Goal: Transaction & Acquisition: Subscribe to service/newsletter

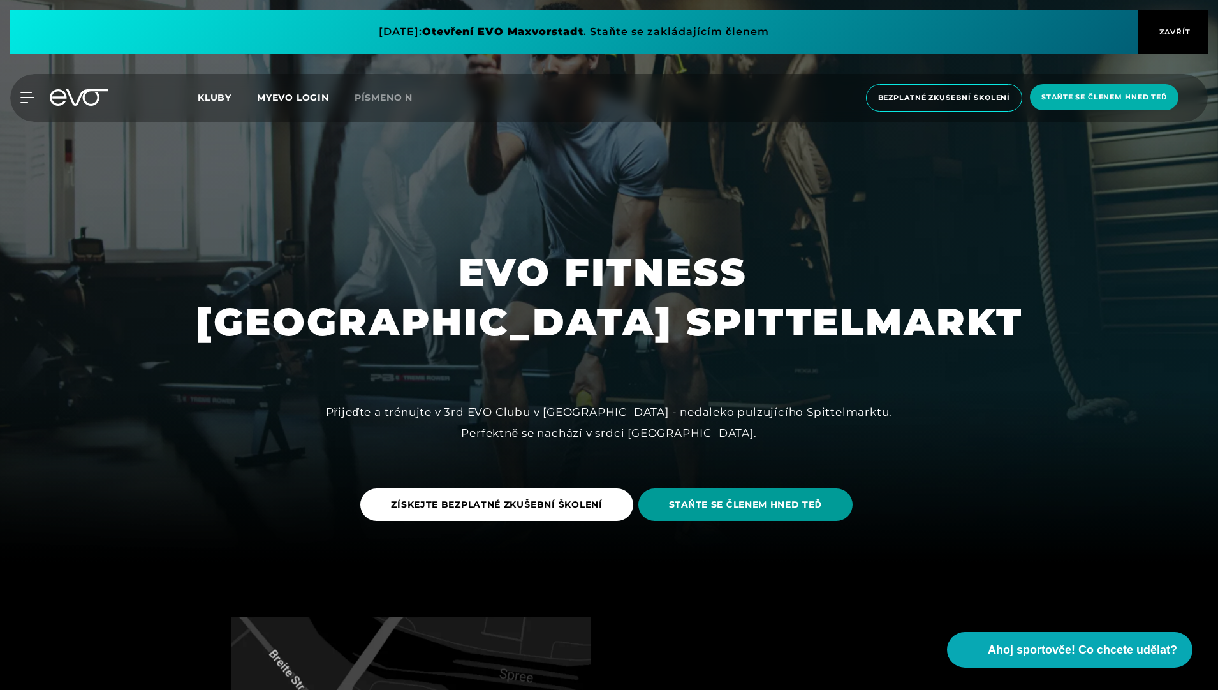
click at [781, 507] on span "STAŇTE SE ČLENEM HNED TEĎ" at bounding box center [745, 504] width 153 height 13
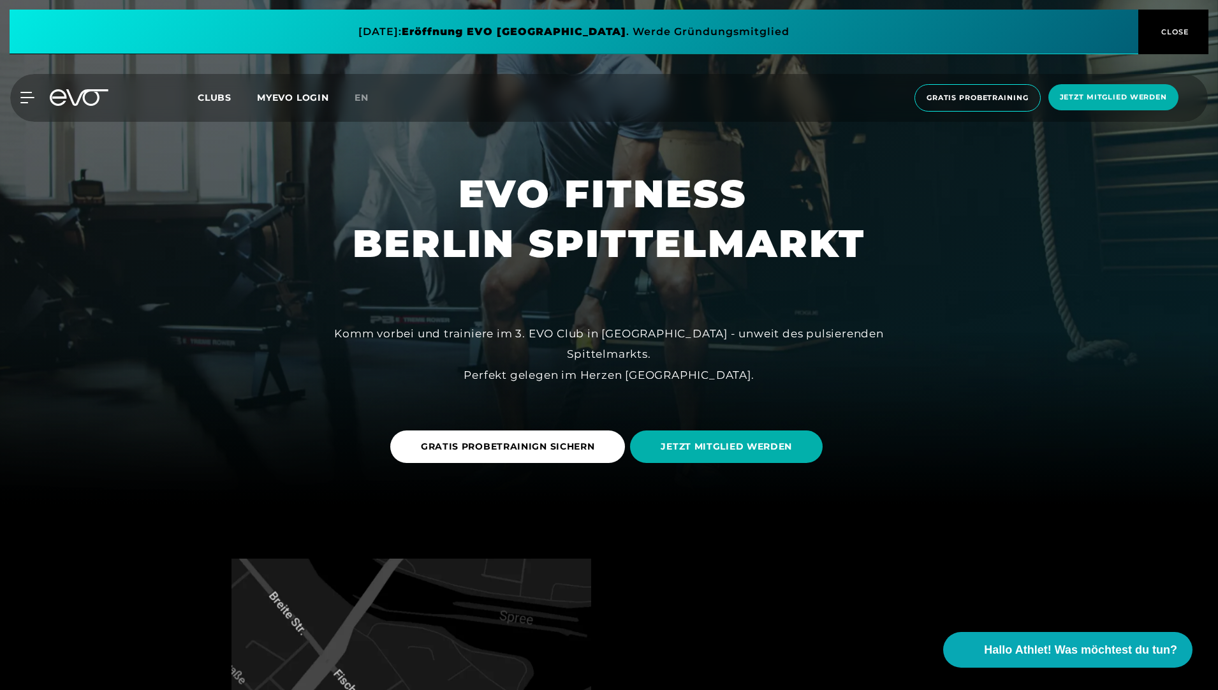
scroll to position [191, 0]
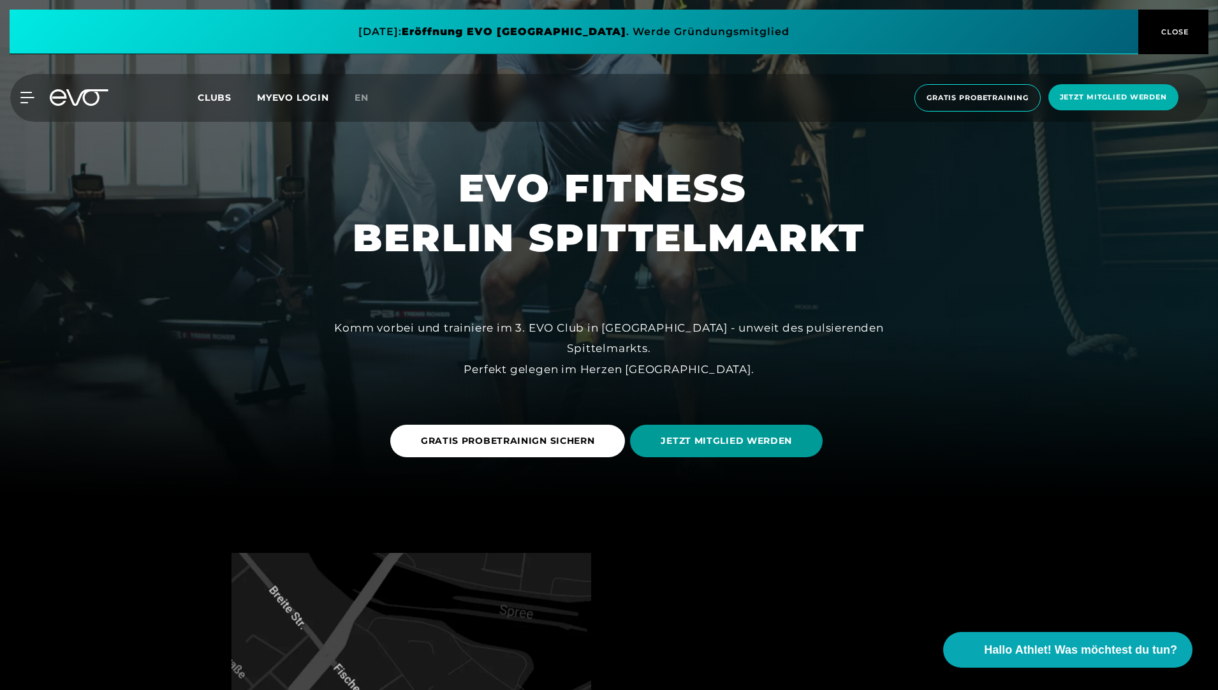
click at [723, 442] on span "JETZT MITGLIED WERDEN" at bounding box center [725, 440] width 131 height 13
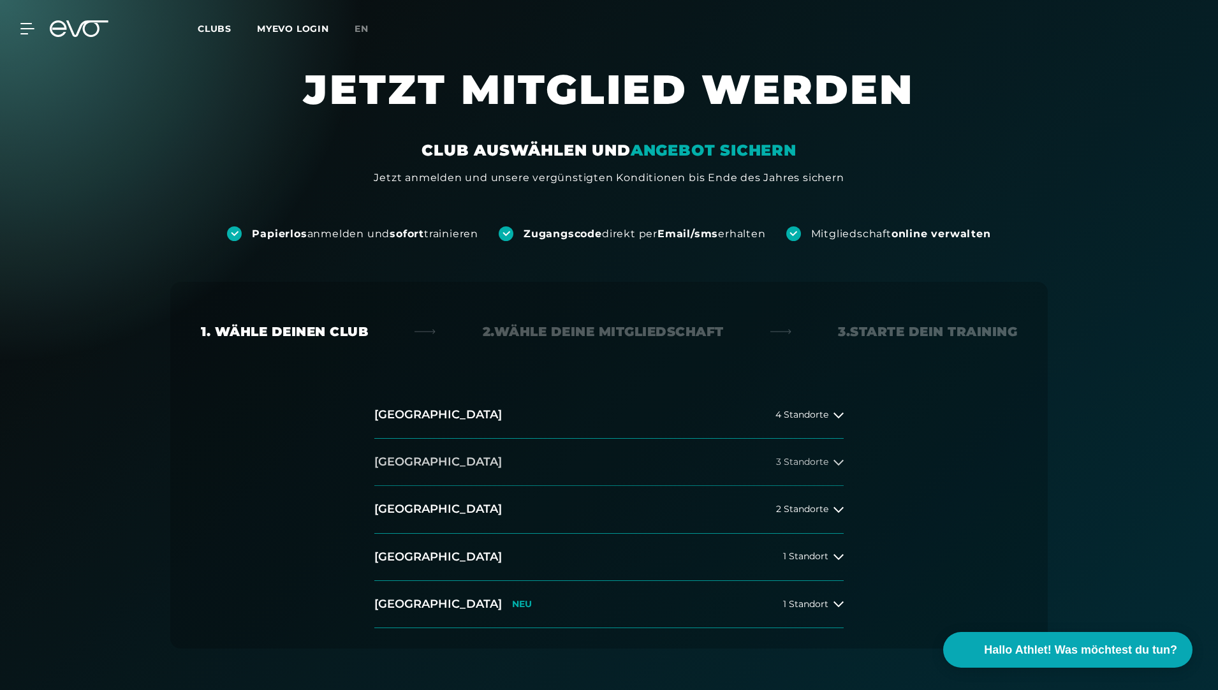
click at [525, 470] on button "[GEOGRAPHIC_DATA] 3 Standorte" at bounding box center [608, 462] width 469 height 47
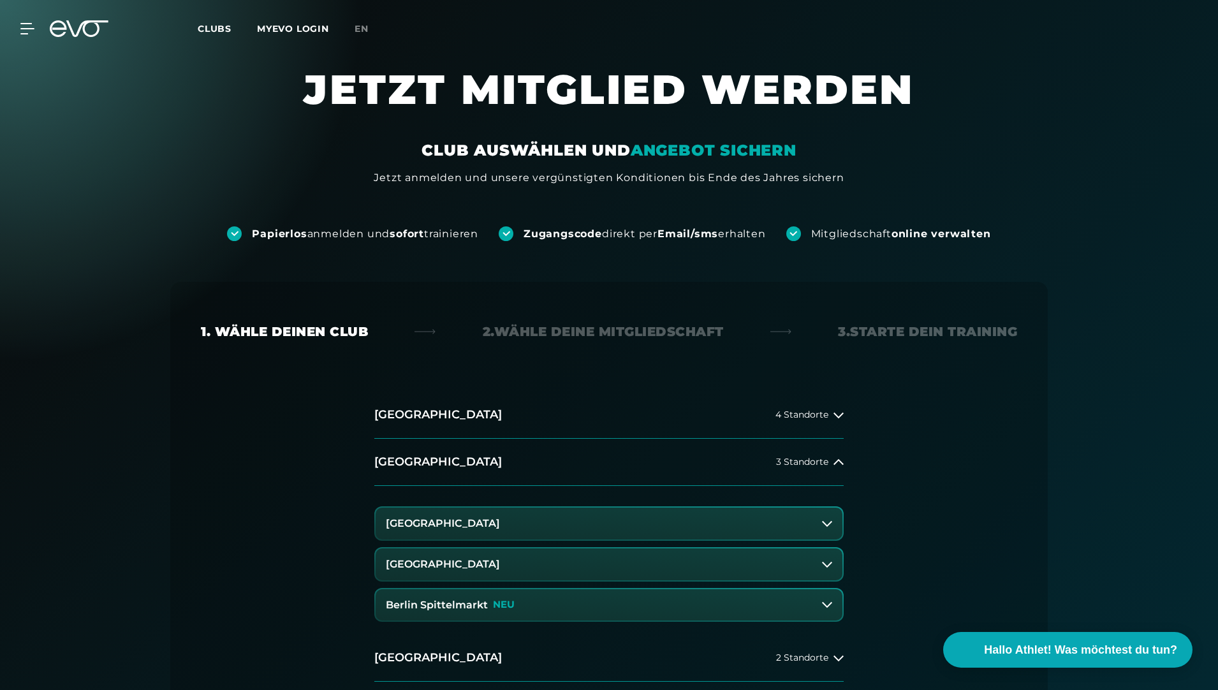
click at [479, 604] on h3 "Berlin Spittelmarkt" at bounding box center [437, 604] width 102 height 11
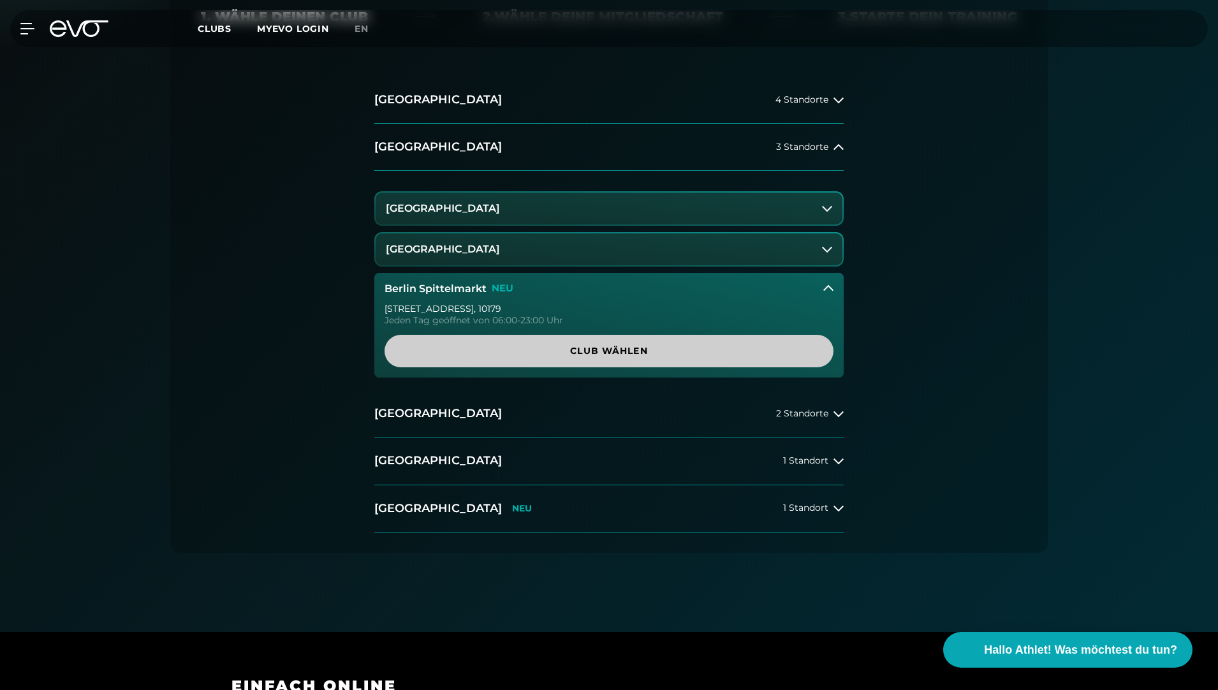
scroll to position [319, 0]
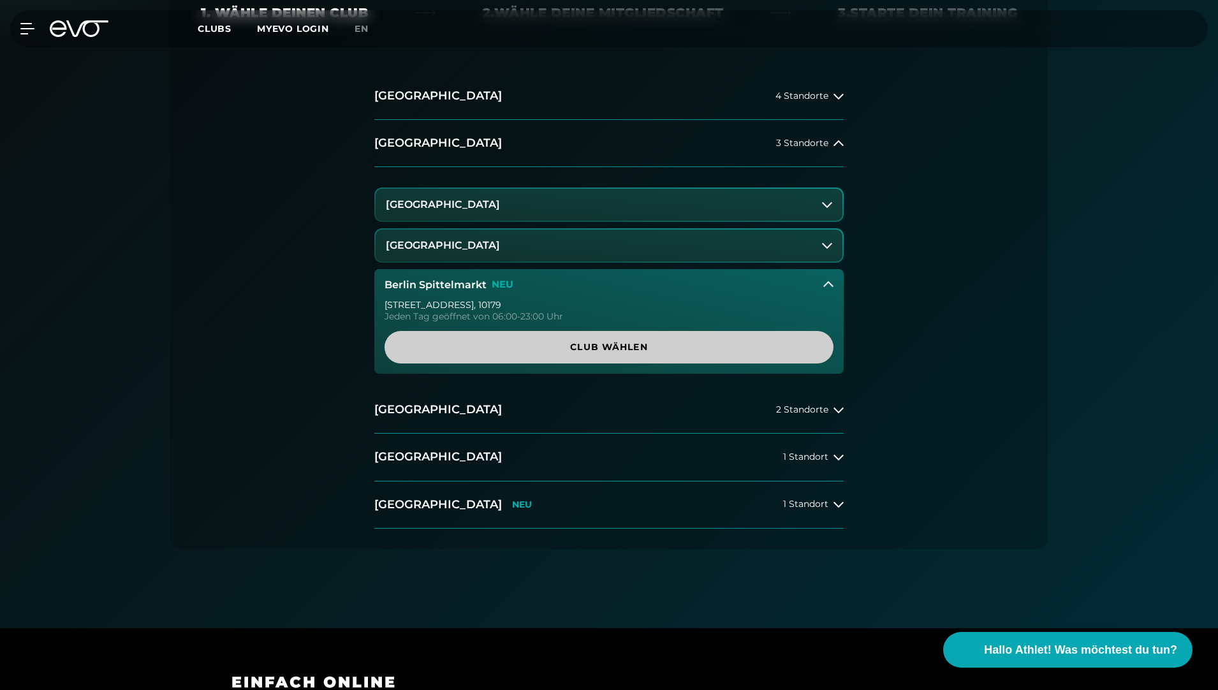
click at [579, 353] on span "Club wählen" at bounding box center [609, 346] width 388 height 13
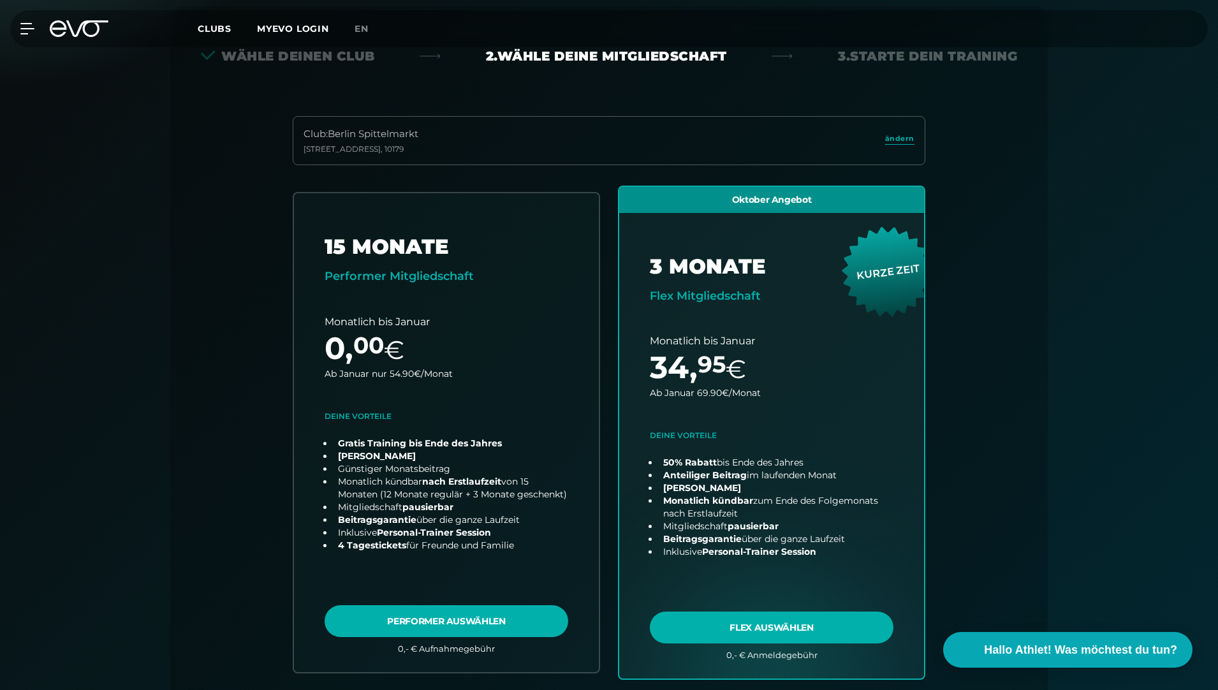
scroll to position [346, 0]
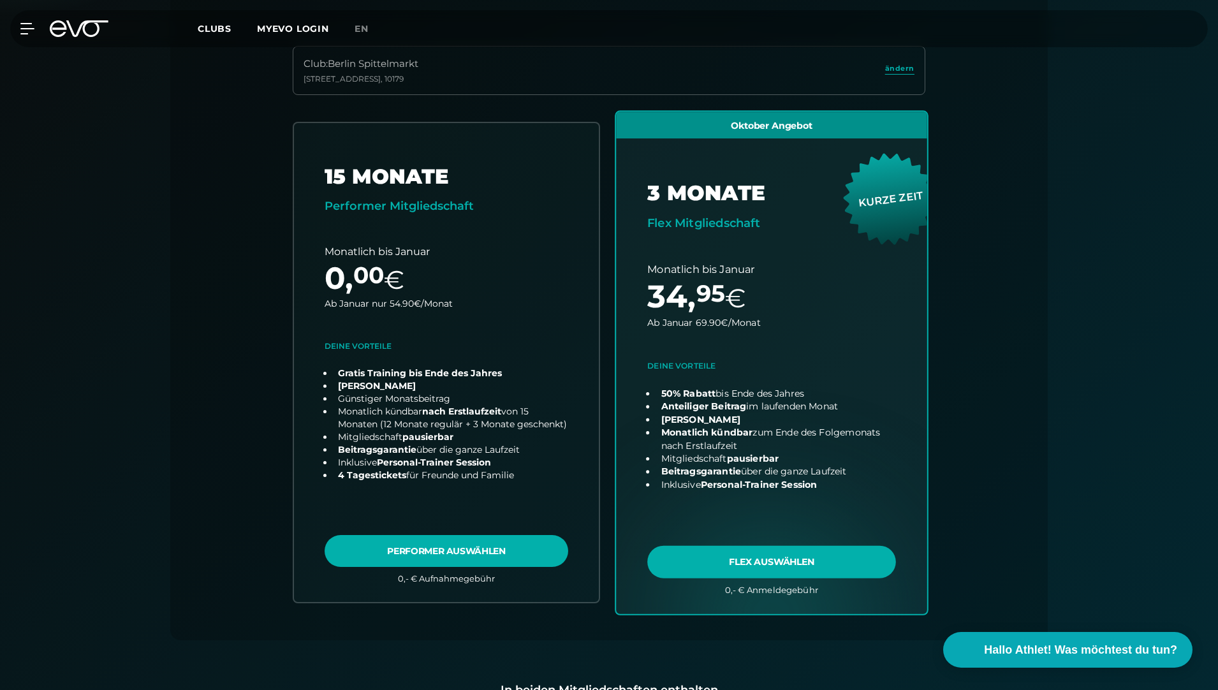
click at [764, 560] on link "choose plan" at bounding box center [771, 363] width 311 height 502
